Goal: Information Seeking & Learning: Find contact information

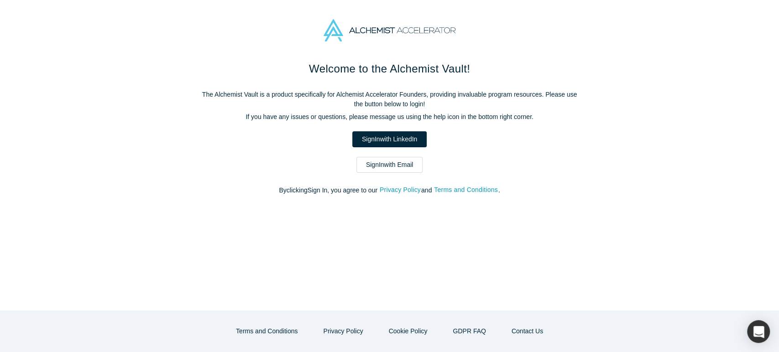
click at [415, 162] on link "Sign In with Email" at bounding box center [389, 165] width 67 height 16
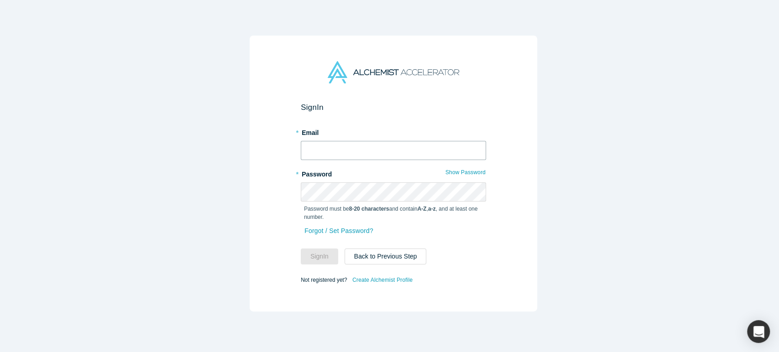
type input "[EMAIL_ADDRESS][DOMAIN_NAME]"
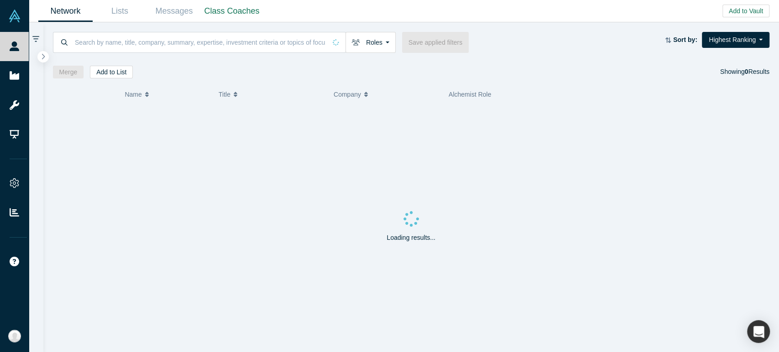
click at [680, 223] on div "Loading results..." at bounding box center [411, 228] width 717 height 247
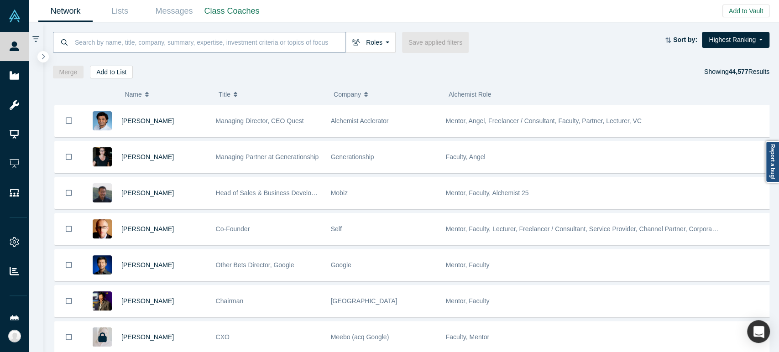
click at [293, 43] on input at bounding box center [209, 41] width 271 height 21
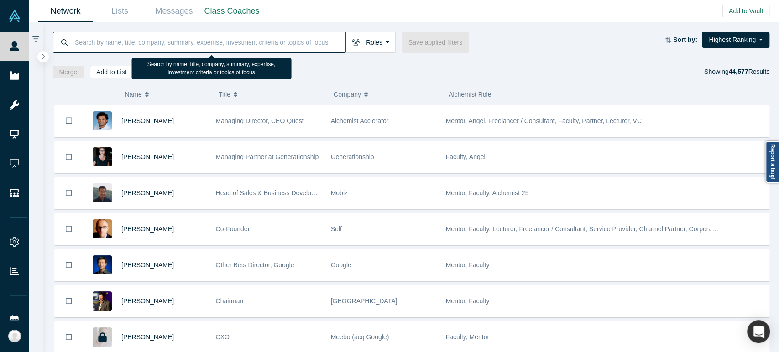
paste input "[EMAIL_ADDRESS][DOMAIN_NAME]"
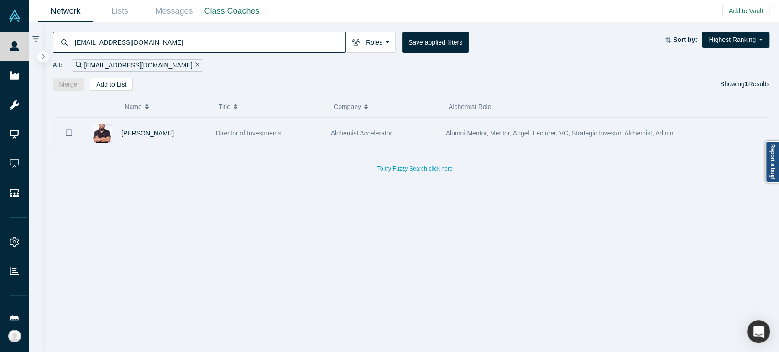
click at [188, 138] on div "[PERSON_NAME]" at bounding box center [163, 133] width 85 height 31
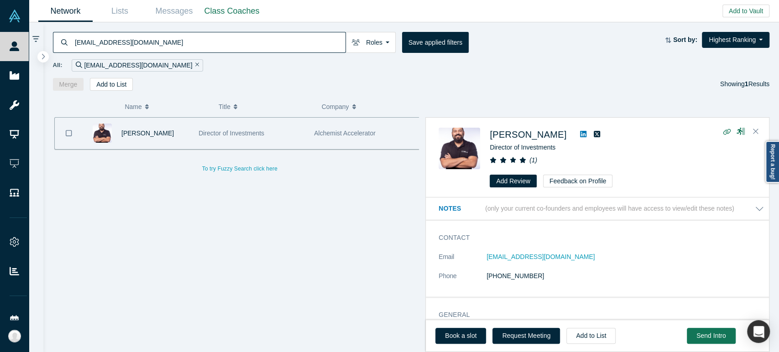
drag, startPoint x: 478, startPoint y: 262, endPoint x: 596, endPoint y: 258, distance: 117.7
click at [596, 258] on dl "Email [EMAIL_ADDRESS][DOMAIN_NAME] Phone [PHONE_NUMBER]" at bounding box center [600, 271] width 325 height 38
copy dl "[EMAIL_ADDRESS][DOMAIN_NAME]"
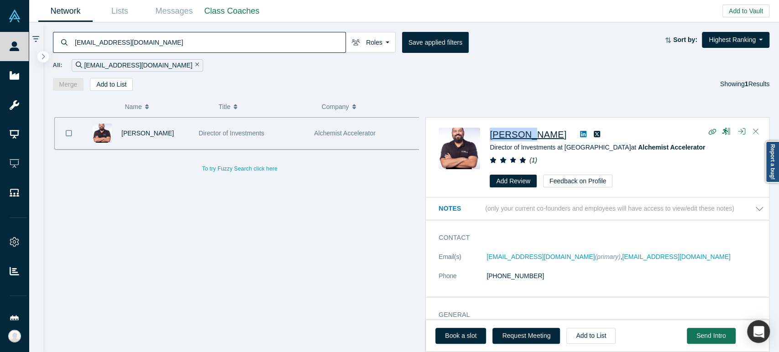
drag, startPoint x: 488, startPoint y: 138, endPoint x: 534, endPoint y: 137, distance: 45.6
click at [534, 137] on div "[PERSON_NAME] Director of Investments at Alchemist Doha at Alchemist Accelerato…" at bounding box center [598, 158] width 321 height 60
copy span "Muhannad"
click at [249, 41] on input "[EMAIL_ADDRESS][DOMAIN_NAME]" at bounding box center [209, 41] width 271 height 21
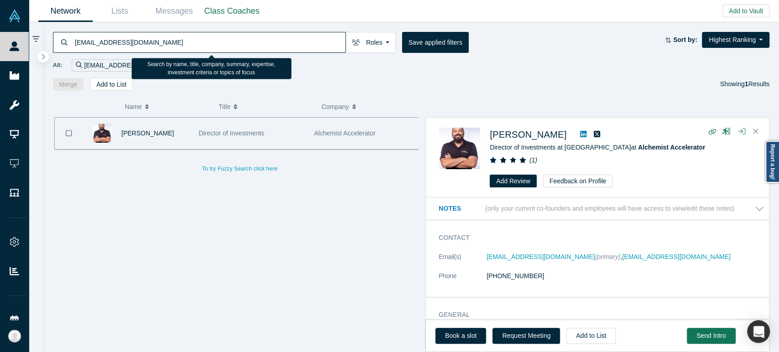
click at [250, 41] on input "[EMAIL_ADDRESS][DOMAIN_NAME]" at bounding box center [209, 41] width 271 height 21
paste input "[PERSON_NAME]"
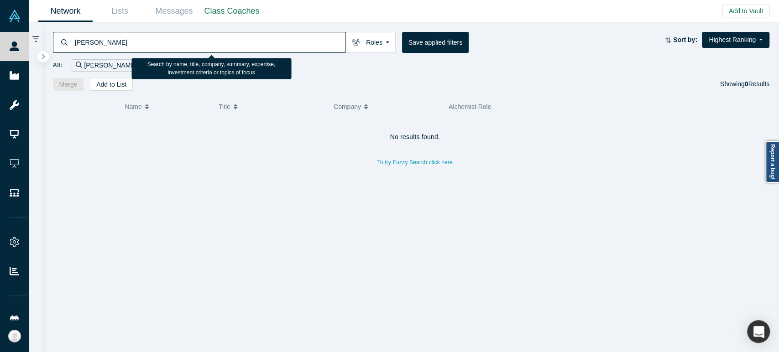
click at [283, 40] on input "[PERSON_NAME]" at bounding box center [209, 41] width 271 height 21
paste input "[PERSON_NAME][EMAIL_ADDRESS][DOMAIN_NAME]"
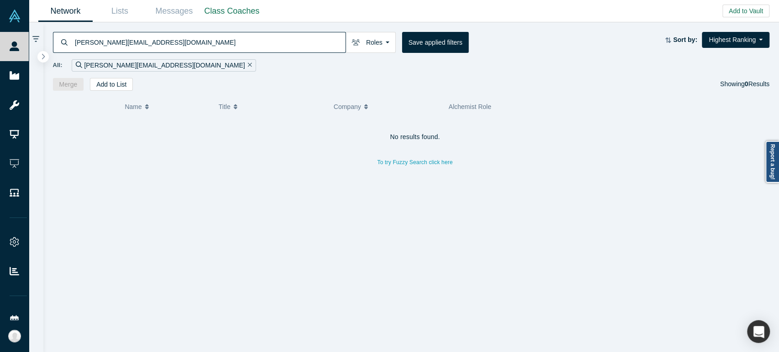
click at [177, 39] on input "[PERSON_NAME][EMAIL_ADDRESS][DOMAIN_NAME]" at bounding box center [209, 41] width 271 height 21
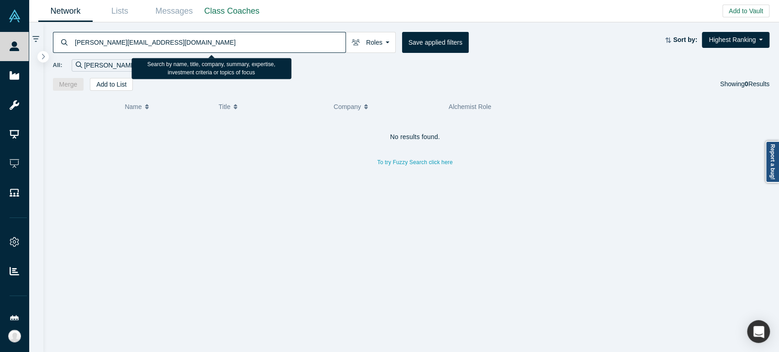
click at [177, 39] on input "[PERSON_NAME][EMAIL_ADDRESS][DOMAIN_NAME]" at bounding box center [209, 41] width 271 height 21
paste input "Asror Arabjanov"
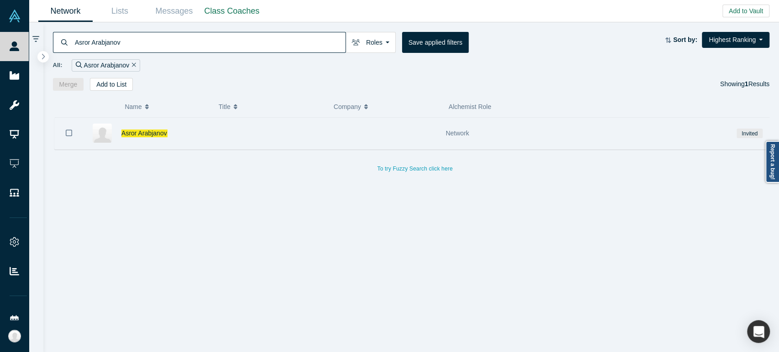
click at [192, 141] on div "Asror Arabjanov" at bounding box center [163, 133] width 85 height 31
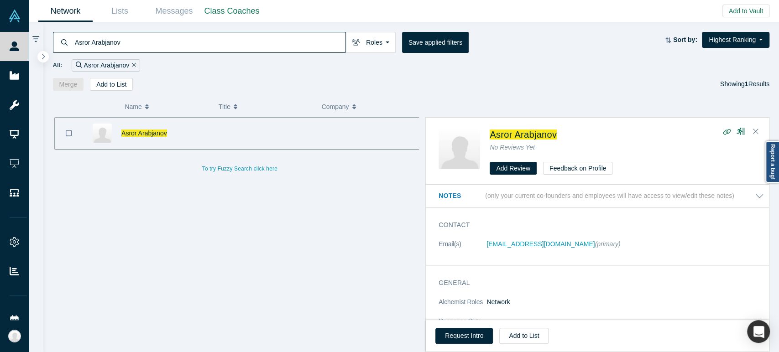
drag, startPoint x: 484, startPoint y: 248, endPoint x: 581, endPoint y: 250, distance: 96.7
click at [581, 250] on dl "Email(s) [EMAIL_ADDRESS][DOMAIN_NAME] (primary)" at bounding box center [600, 248] width 325 height 19
copy dl "[EMAIL_ADDRESS][DOMAIN_NAME]"
drag, startPoint x: 487, startPoint y: 137, endPoint x: 511, endPoint y: 137, distance: 24.6
click at [511, 137] on div "Asror Arabjanov No Reviews Yet Add Review Feedback on Profile" at bounding box center [598, 151] width 321 height 47
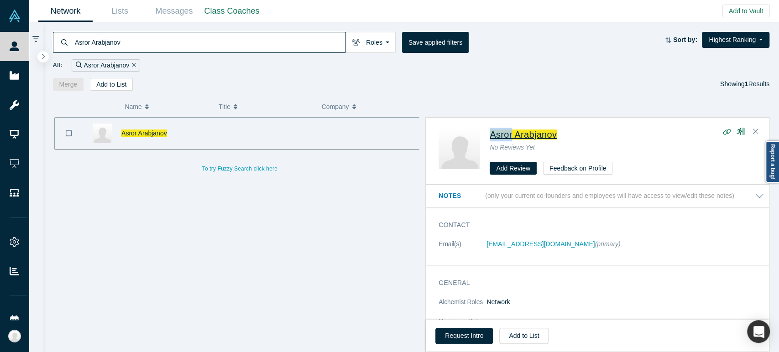
copy span "Asror"
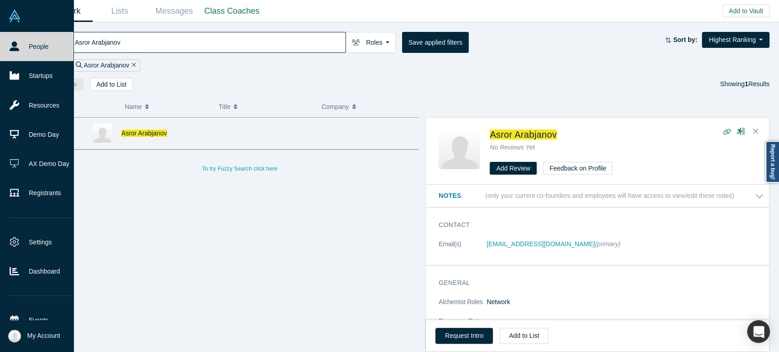
drag, startPoint x: 146, startPoint y: 44, endPoint x: 0, endPoint y: 30, distance: 147.1
click at [0, 30] on div "People Startups Resources Demo Day AX Demo Day Registrants Settings Dashboard E…" at bounding box center [389, 176] width 779 height 352
paste input "[EMAIL_ADDRESS][DOMAIN_NAME]"
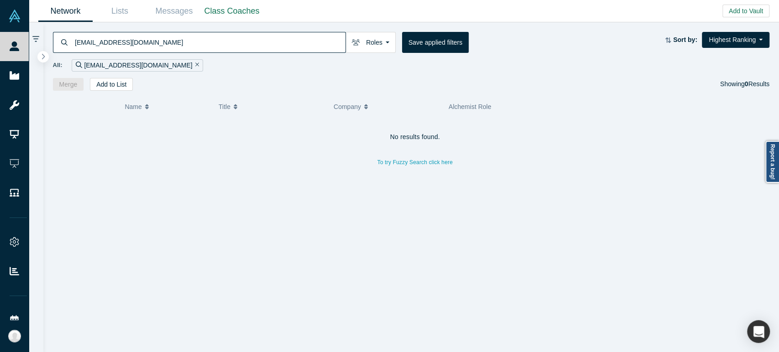
type input "[EMAIL_ADDRESS][DOMAIN_NAME]"
